Goal: Find specific page/section: Find specific page/section

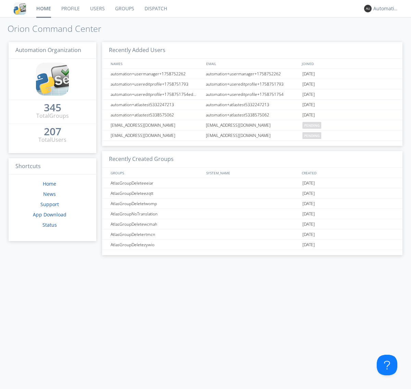
click at [155, 9] on link "Dispatch" at bounding box center [155, 8] width 33 height 17
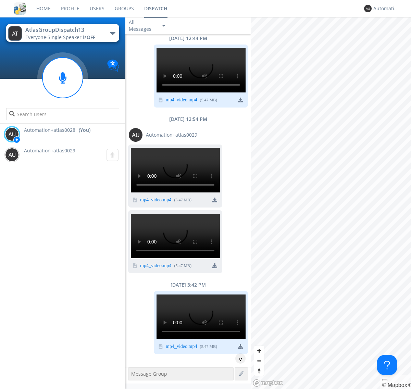
scroll to position [323, 0]
click at [238, 358] on div "^" at bounding box center [240, 358] width 10 height 10
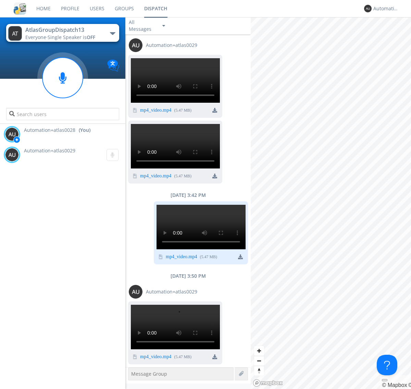
scroll to position [1072, 0]
click at [384, 9] on div "Automation+atlas0028" at bounding box center [386, 8] width 26 height 7
